Goal: Check status: Check status

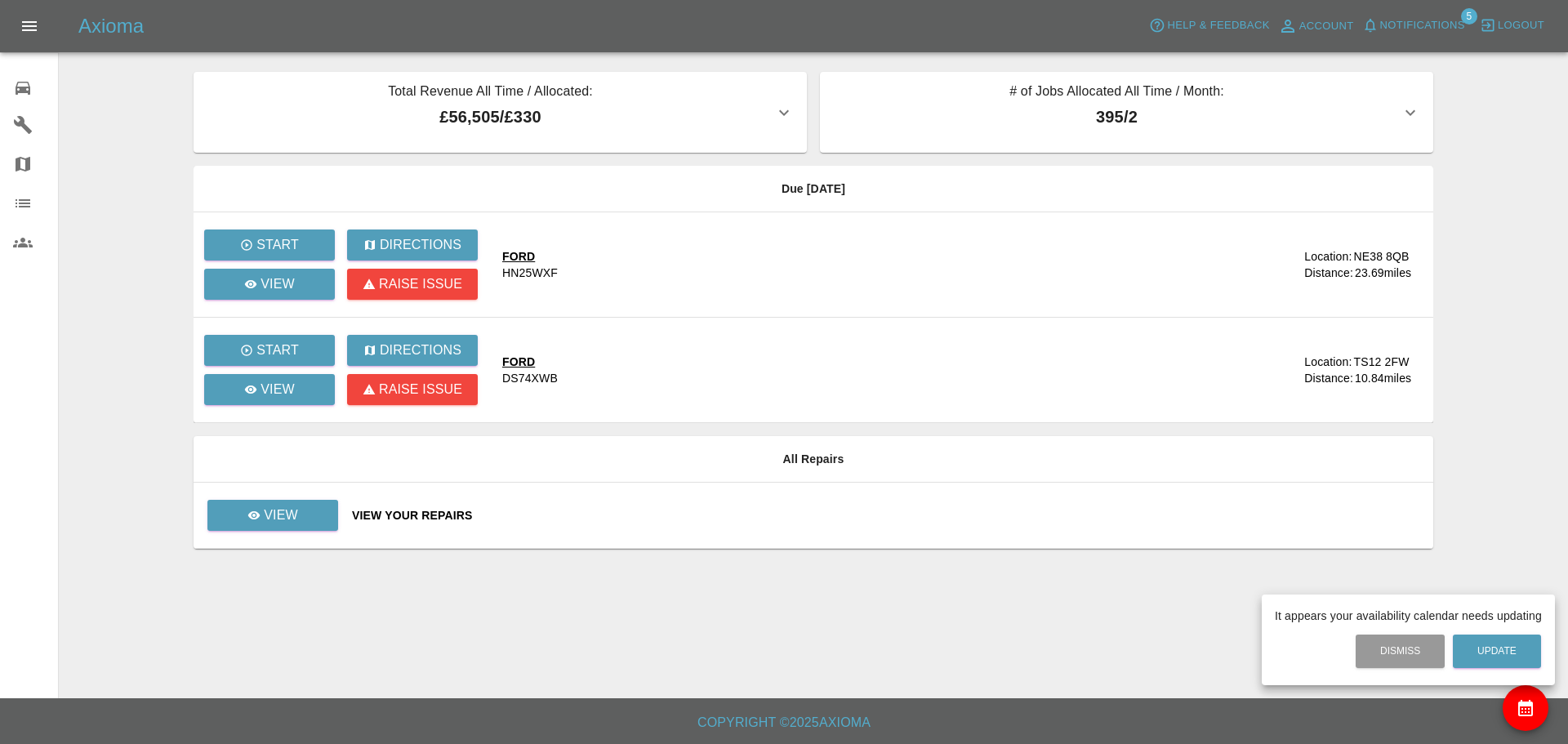
click at [27, 88] on div at bounding box center [784, 372] width 1568 height 744
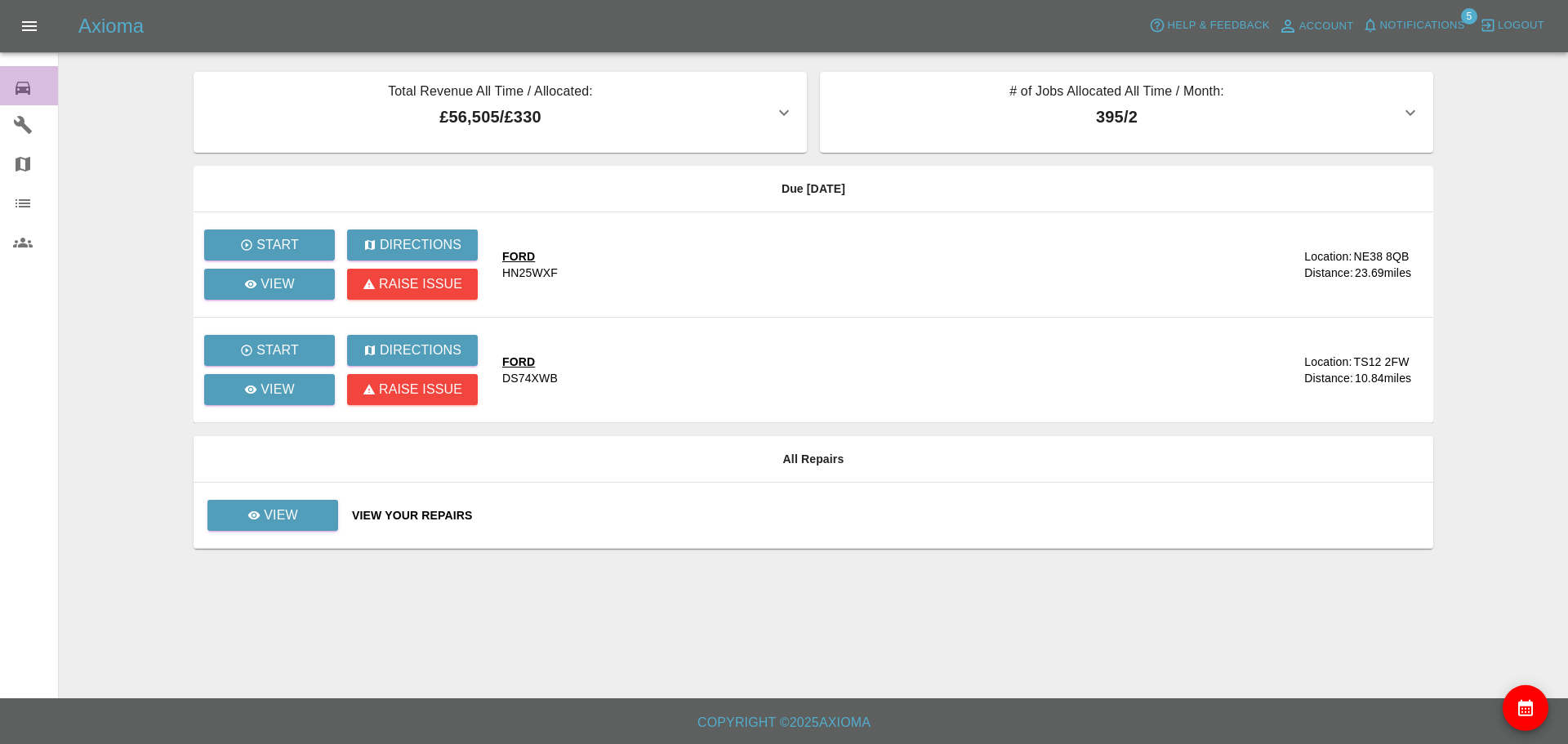
click at [34, 90] on div "0" at bounding box center [36, 86] width 46 height 23
click at [29, 86] on icon at bounding box center [23, 88] width 15 height 13
click at [132, 24] on h5 "Axioma" at bounding box center [111, 26] width 65 height 26
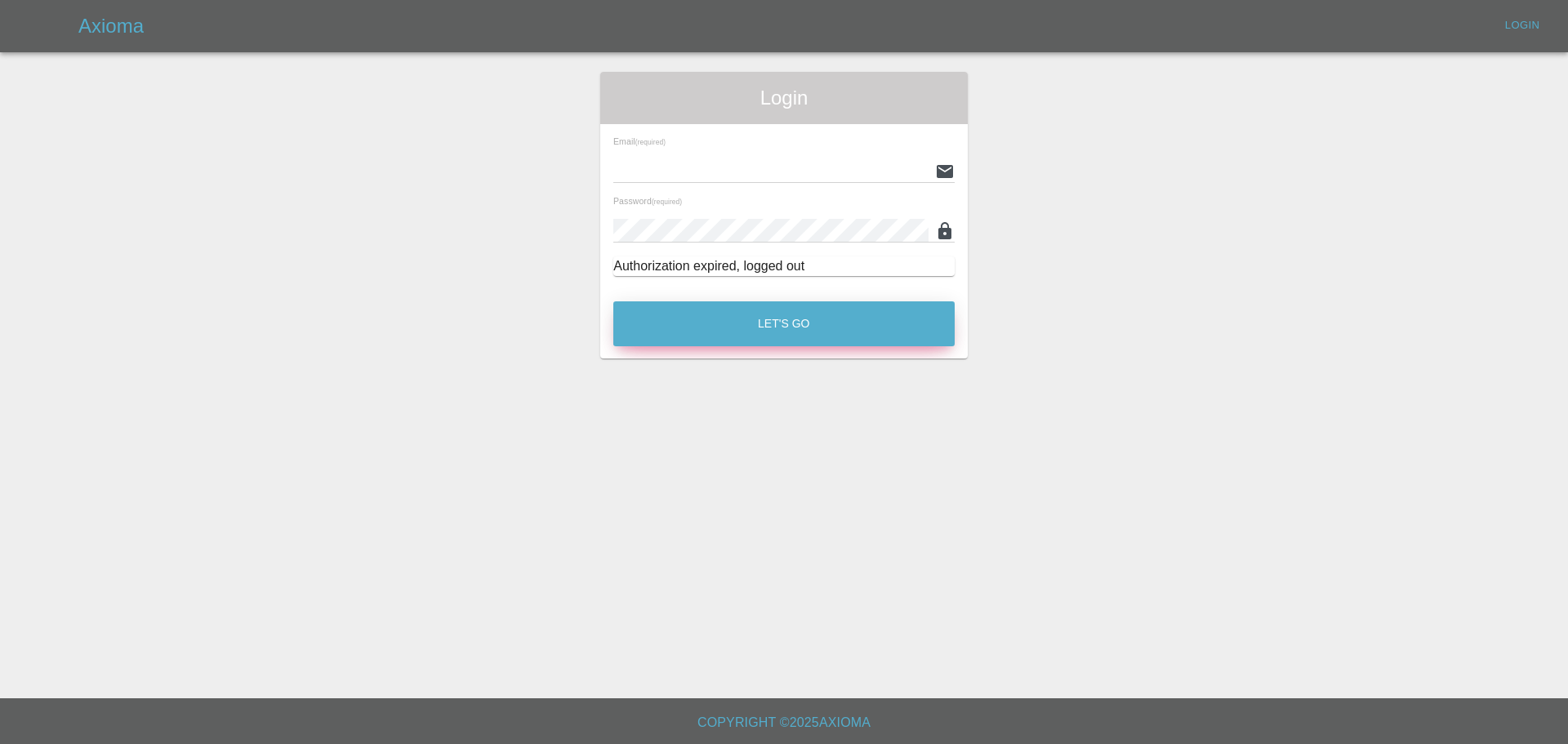
type input "[EMAIL_ADDRESS][DOMAIN_NAME]"
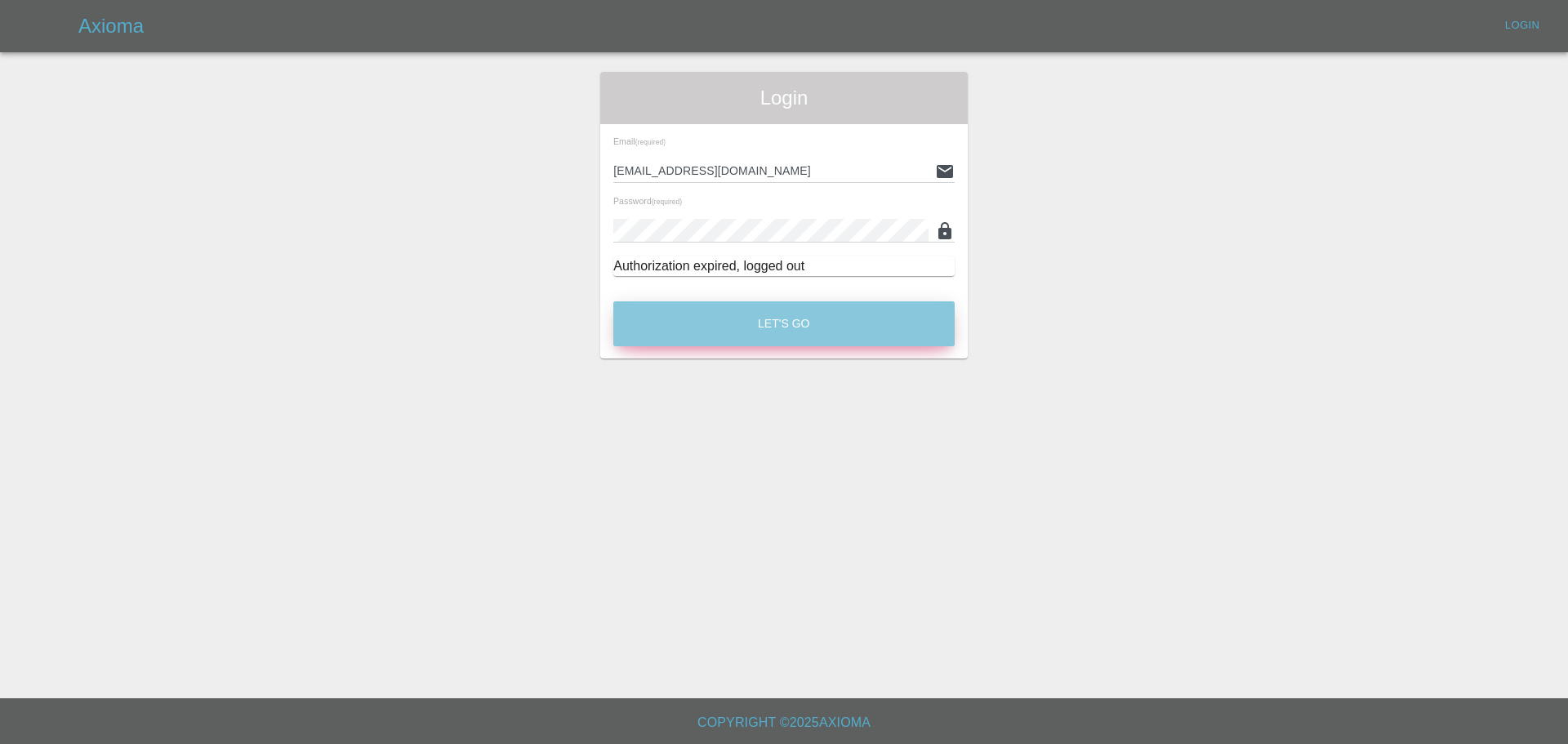
click at [699, 307] on button "Let's Go" at bounding box center [783, 324] width 341 height 45
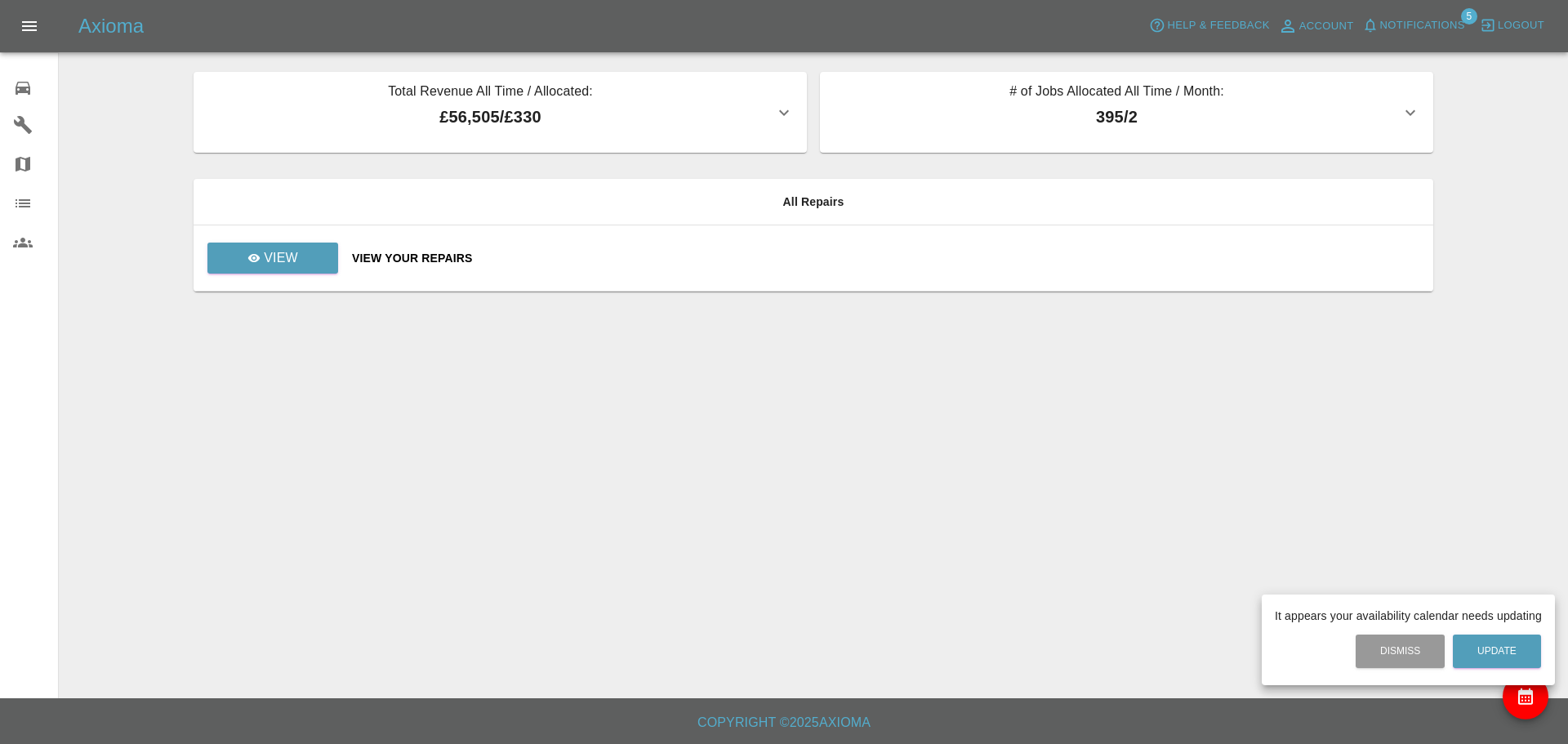
click at [306, 256] on div at bounding box center [784, 372] width 1568 height 744
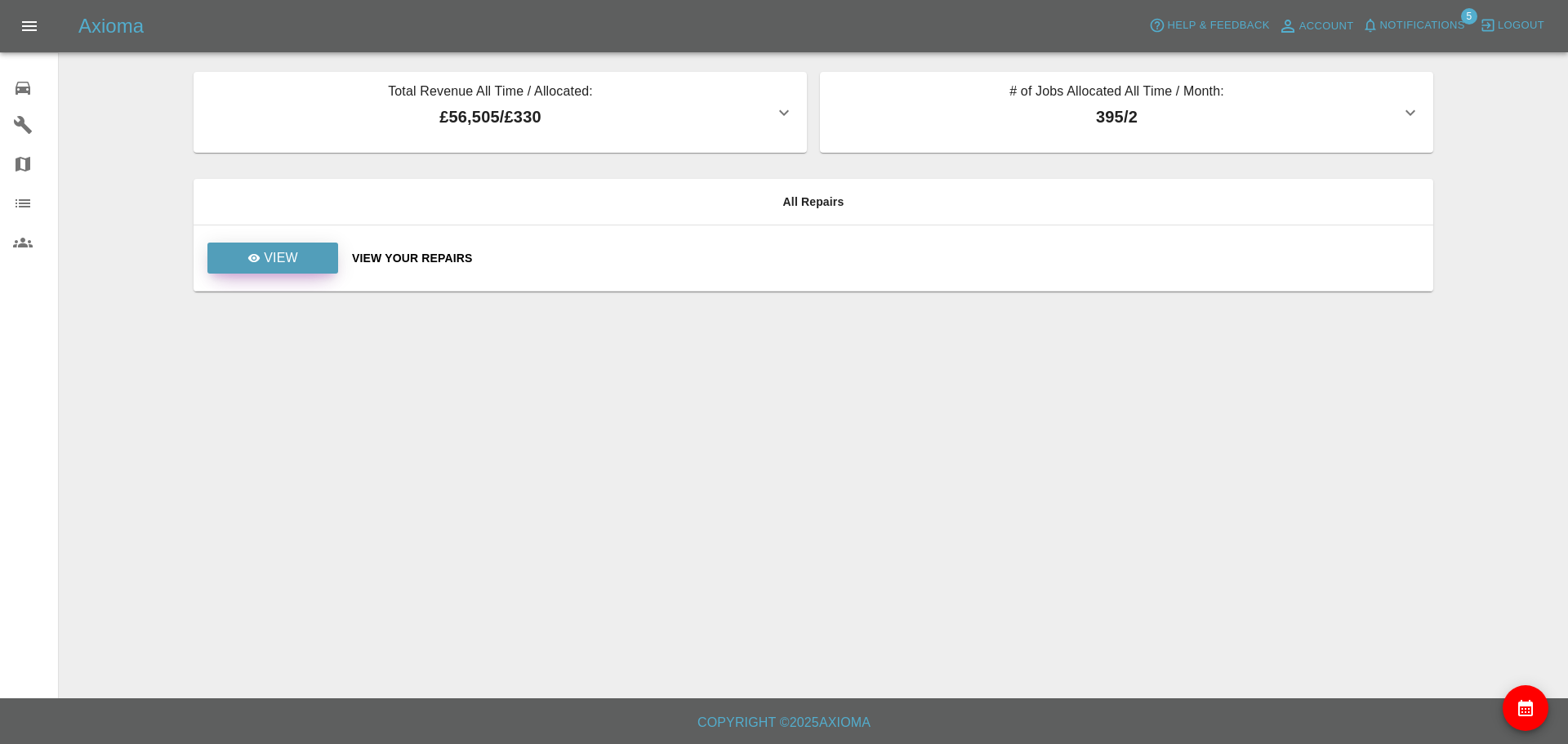
click at [317, 254] on link "View" at bounding box center [273, 258] width 131 height 31
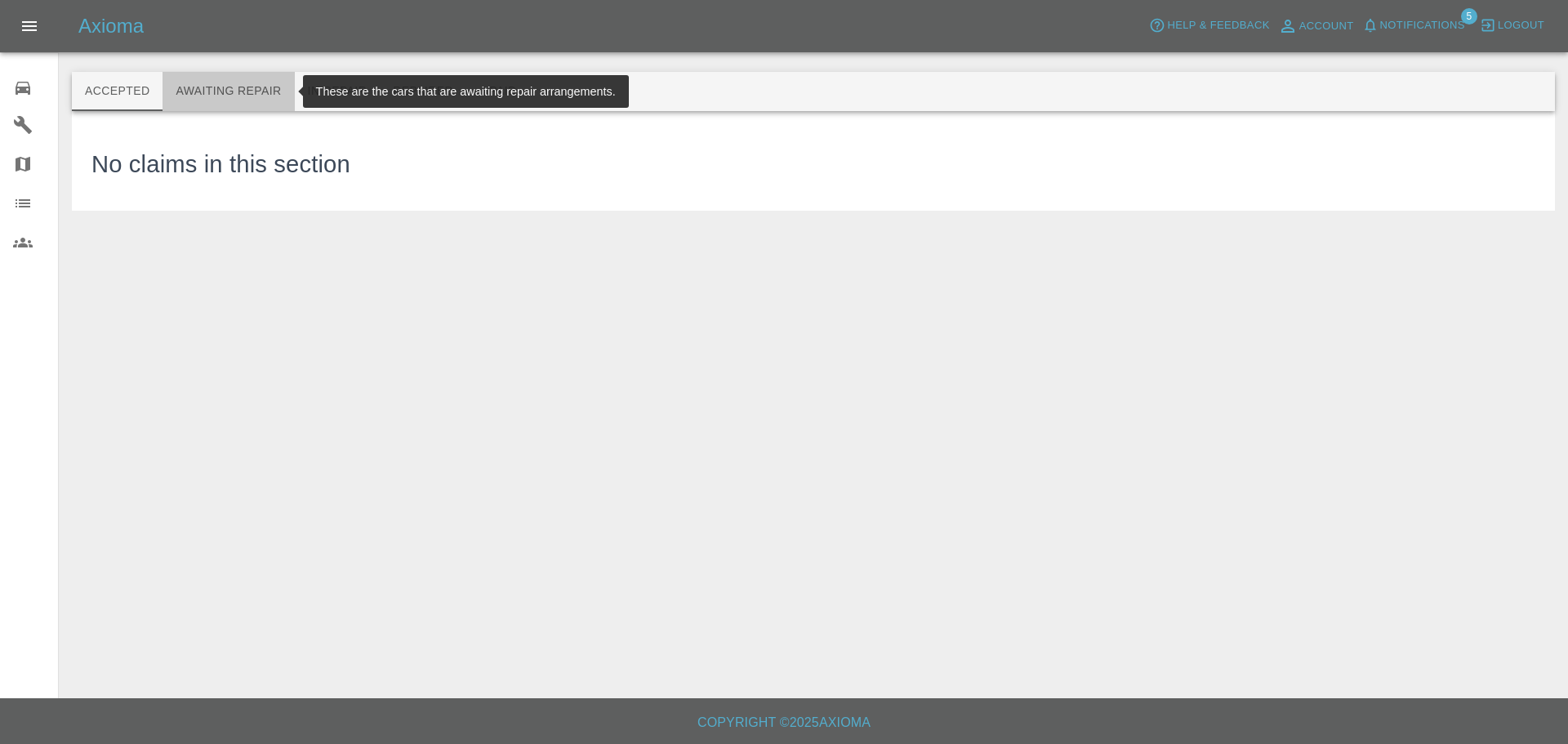
click at [228, 82] on button "Awaiting Repair" at bounding box center [228, 91] width 132 height 39
